Goal: Find specific page/section: Find specific page/section

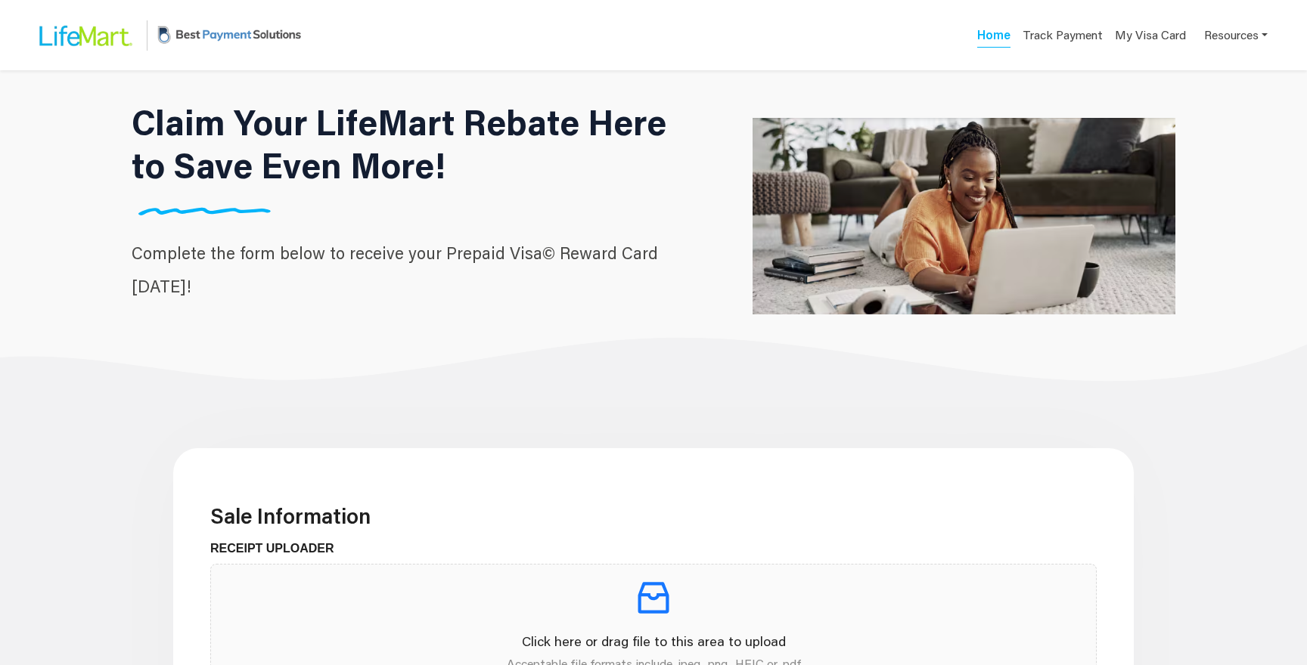
click at [603, 126] on h1 "Claim Your LifeMart Rebate Here to Save Even More!" at bounding box center [411, 144] width 558 height 86
click at [634, 127] on h1 "Claim Your LifeMart Rebate Here to Save Even More!" at bounding box center [411, 144] width 558 height 86
